Goal: Information Seeking & Learning: Find specific fact

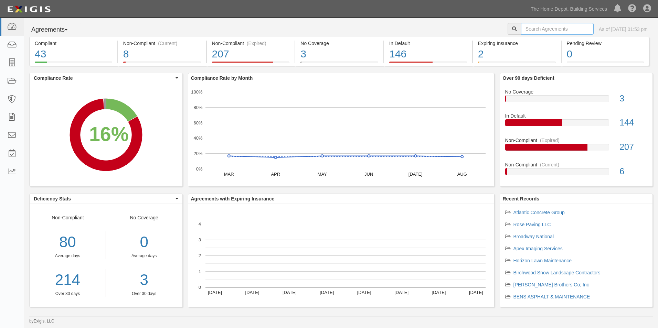
click at [551, 29] on input "text" at bounding box center [557, 29] width 73 height 12
type input "independent contract"
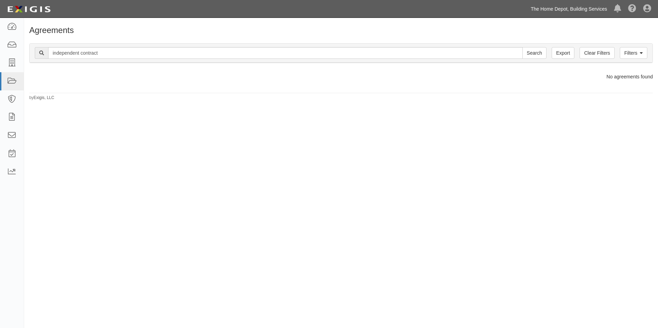
click at [576, 10] on link "The Home Depot, Building Services" at bounding box center [568, 9] width 83 height 14
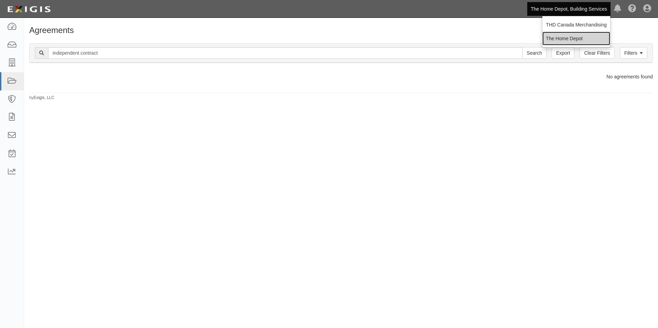
click at [577, 38] on link "The Home Depot" at bounding box center [577, 39] width 68 height 14
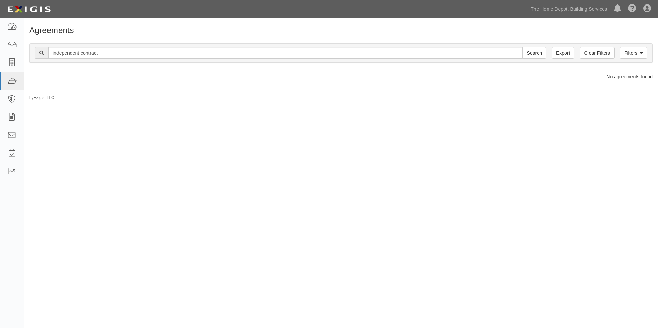
click at [451, 212] on div "Agreements Filters Clear Filters Export independent contract Search Filters Com…" at bounding box center [329, 169] width 658 height 296
drag, startPoint x: 468, startPoint y: 190, endPoint x: 290, endPoint y: 149, distance: 182.3
click at [290, 149] on div "Agreements Filters Clear Filters Export independent contract Search Filters Com…" at bounding box center [329, 169] width 658 height 296
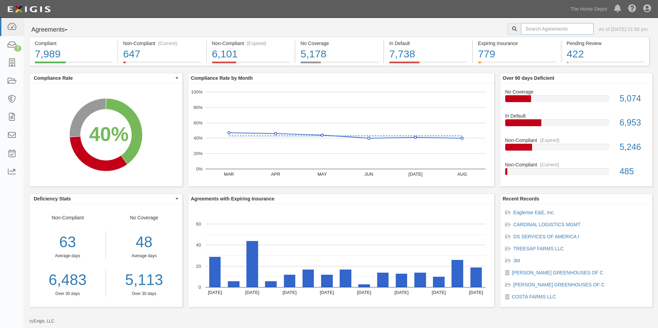
click at [534, 30] on input "text" at bounding box center [557, 29] width 73 height 12
type input "Independent contract"
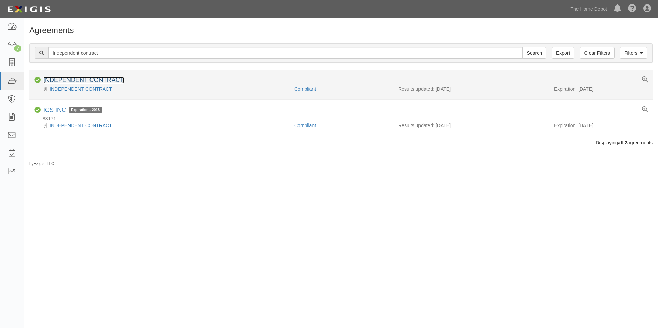
click at [59, 81] on link "INDEPENDENT CONTRACT" at bounding box center [83, 80] width 81 height 7
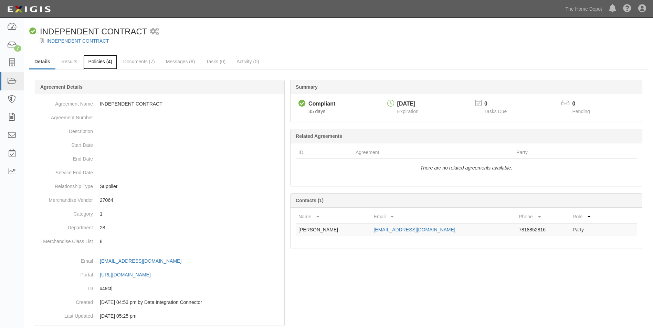
click at [95, 66] on link "Policies (4)" at bounding box center [100, 62] width 34 height 15
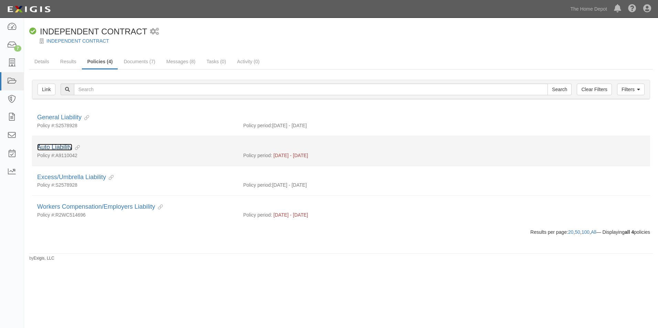
click at [49, 149] on link "Auto Liability" at bounding box center [54, 147] width 35 height 7
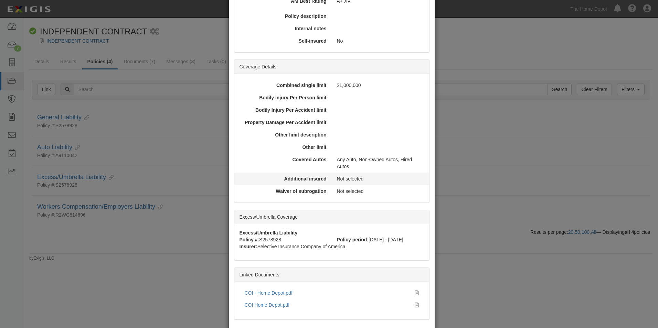
scroll to position [166, 0]
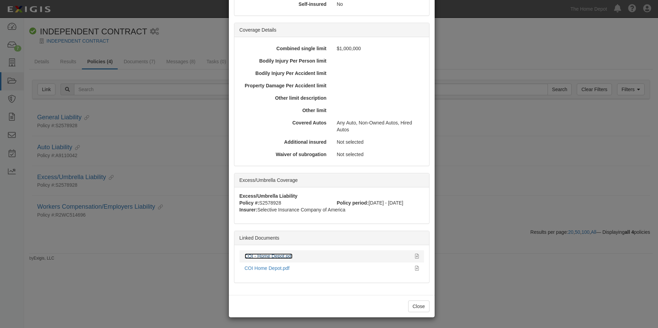
click at [274, 256] on link "COI - Home Depot.pdf" at bounding box center [269, 257] width 48 height 6
